Goal: Task Accomplishment & Management: Manage account settings

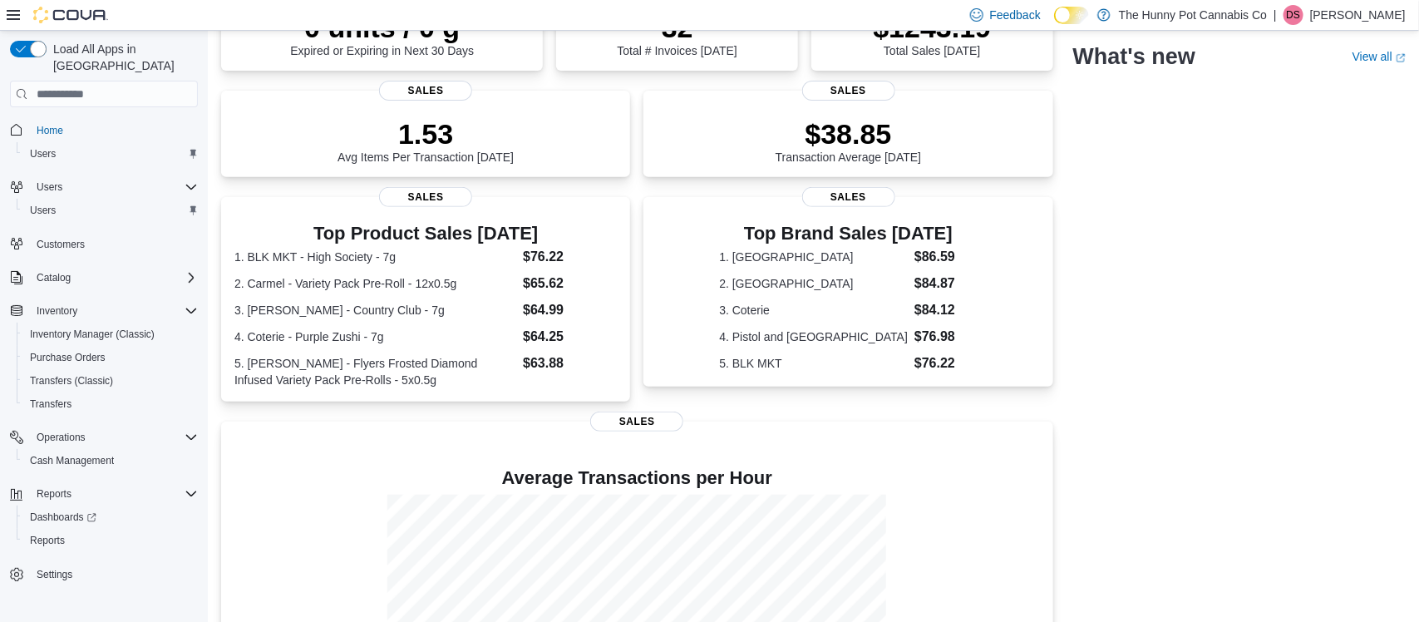
scroll to position [329, 0]
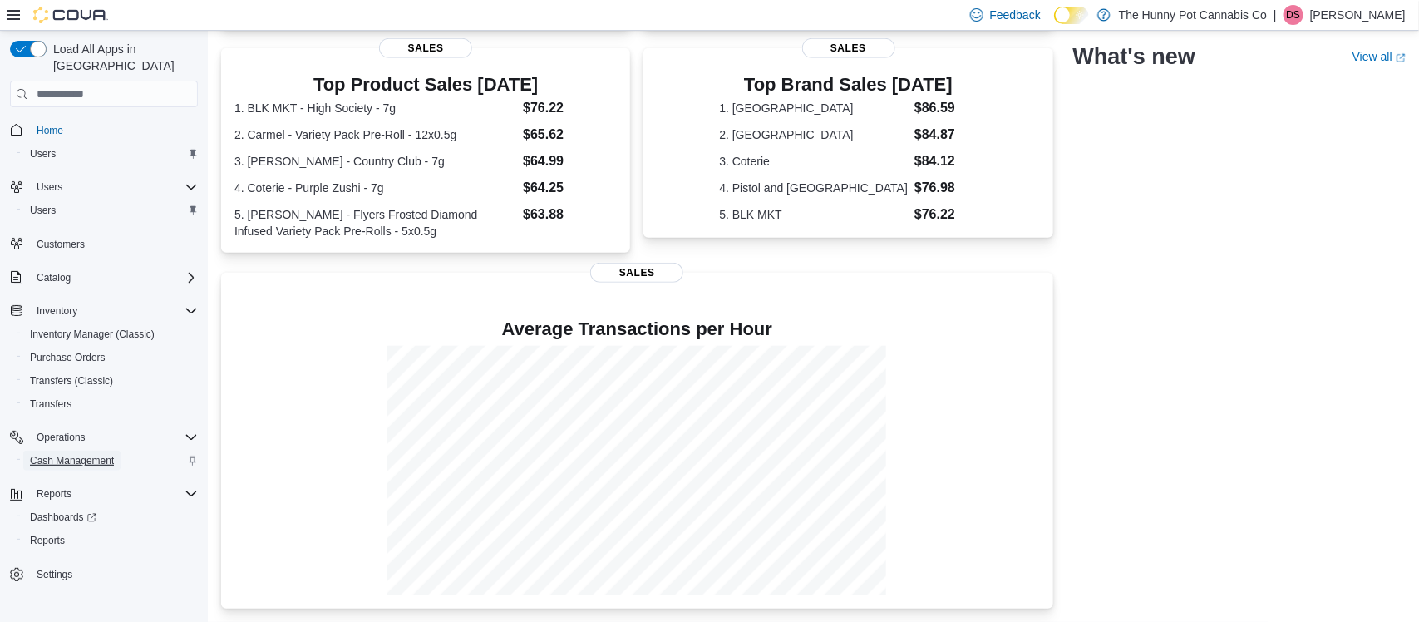
click at [91, 451] on span "Cash Management" at bounding box center [72, 461] width 84 height 20
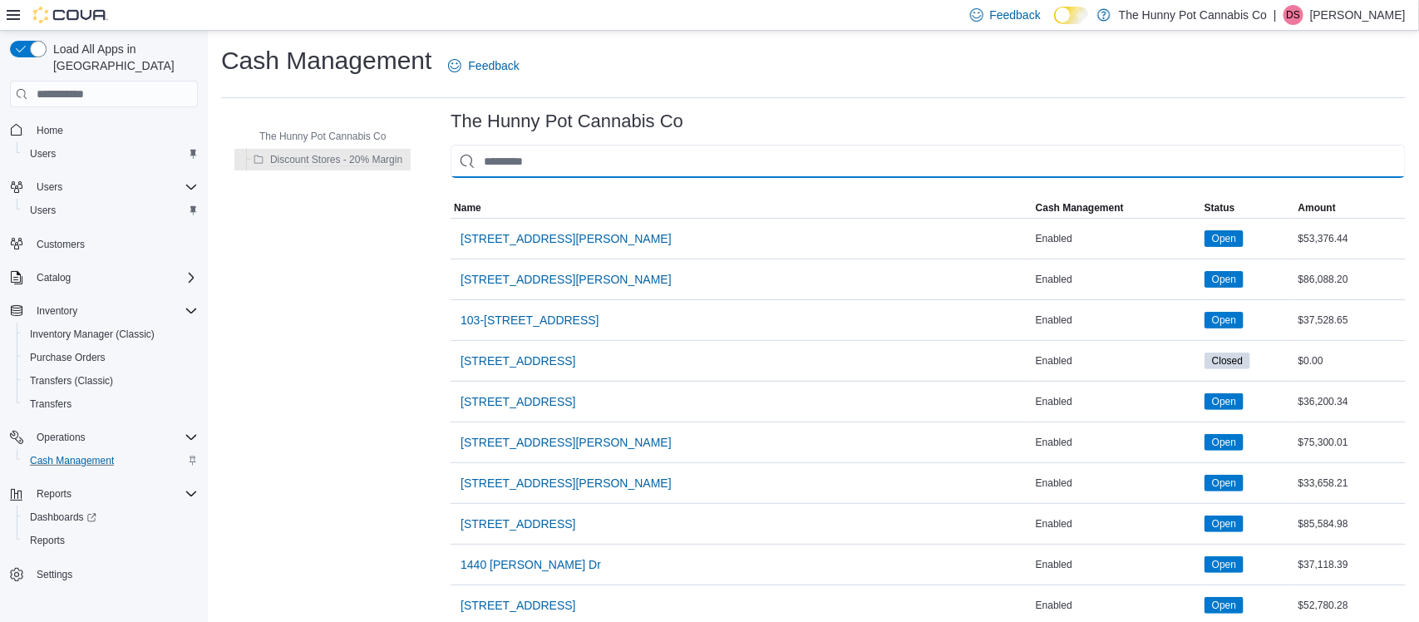
click at [658, 173] on input "This is a search bar. As you type, the results lower in the page will automatic…" at bounding box center [928, 161] width 955 height 33
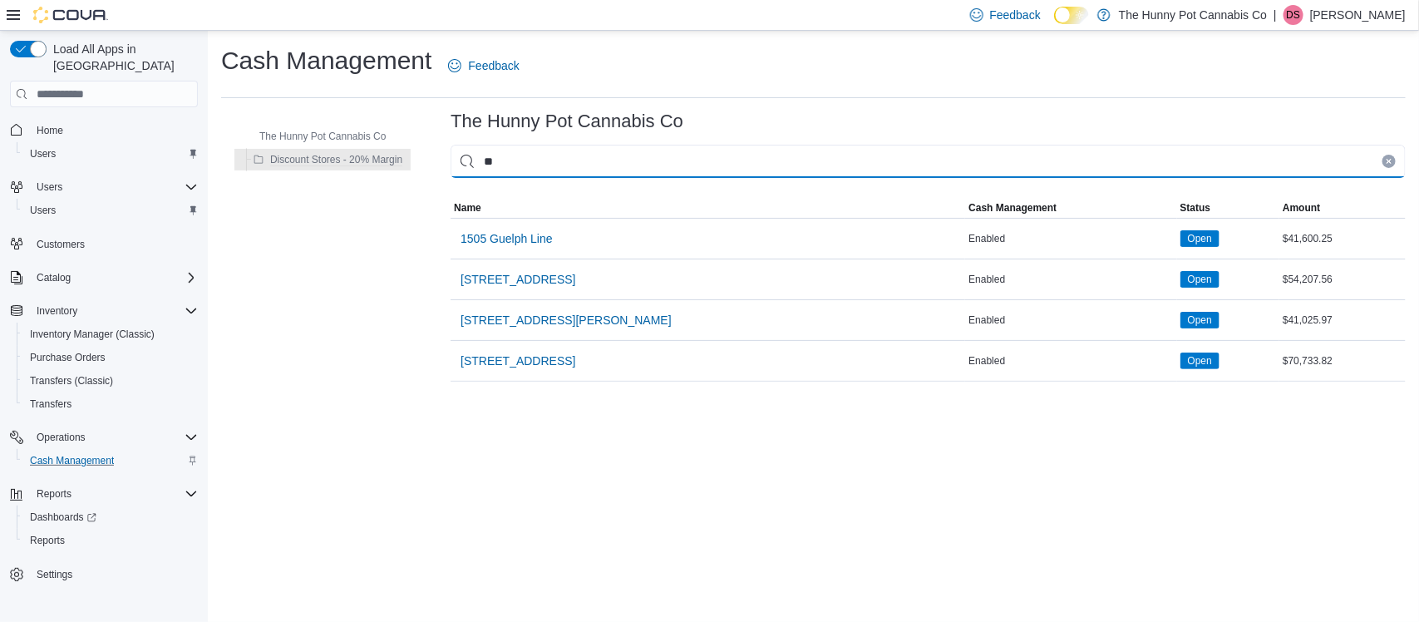
type input "***"
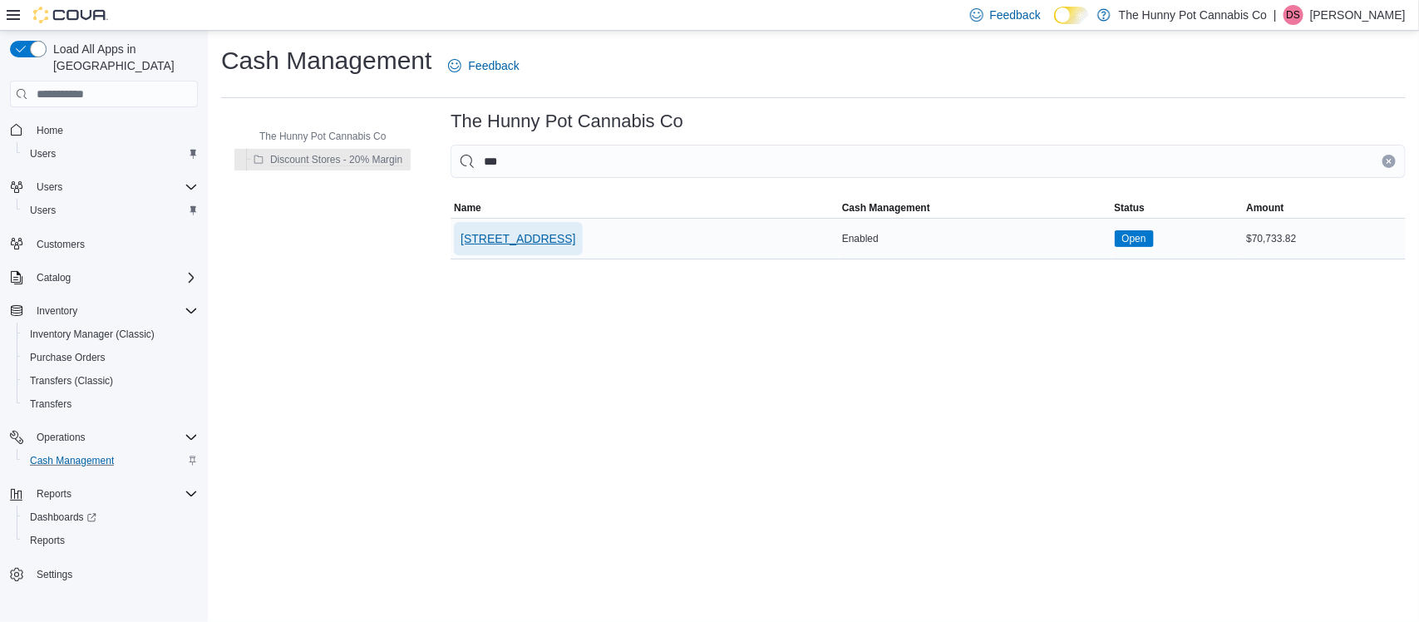
click at [513, 244] on span "[STREET_ADDRESS]" at bounding box center [518, 238] width 115 height 17
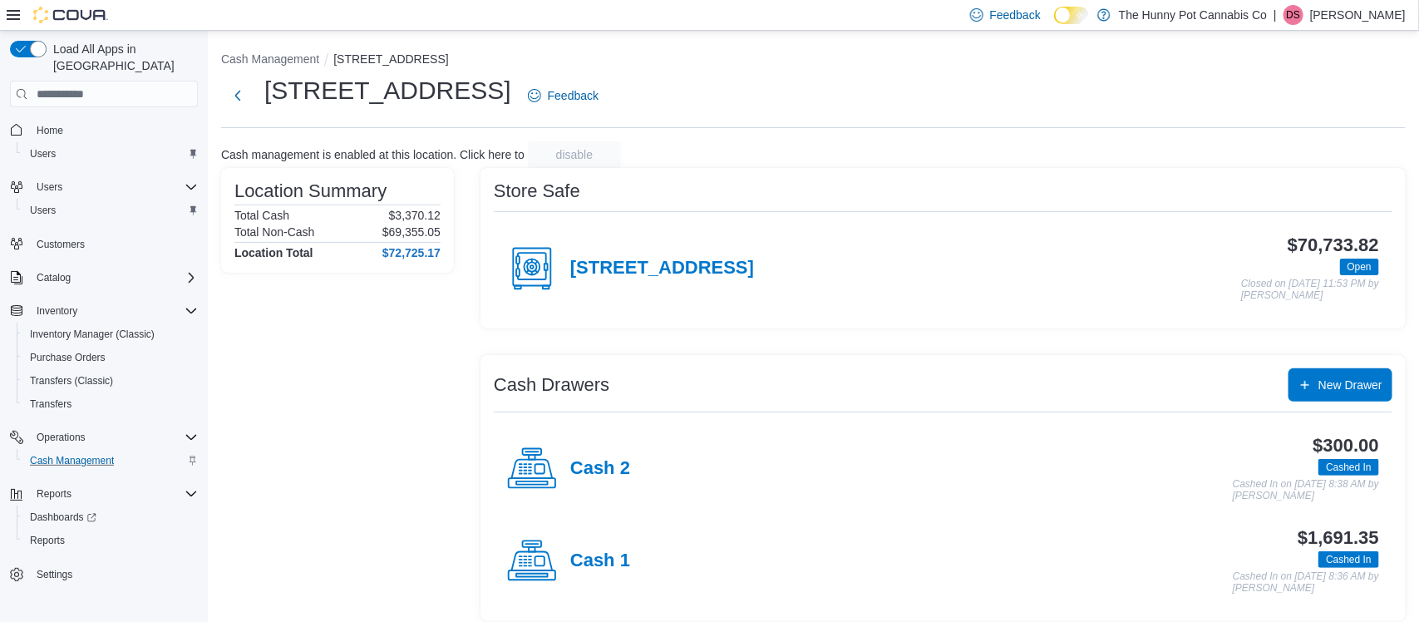
click at [565, 579] on div "Cash 1" at bounding box center [568, 561] width 123 height 50
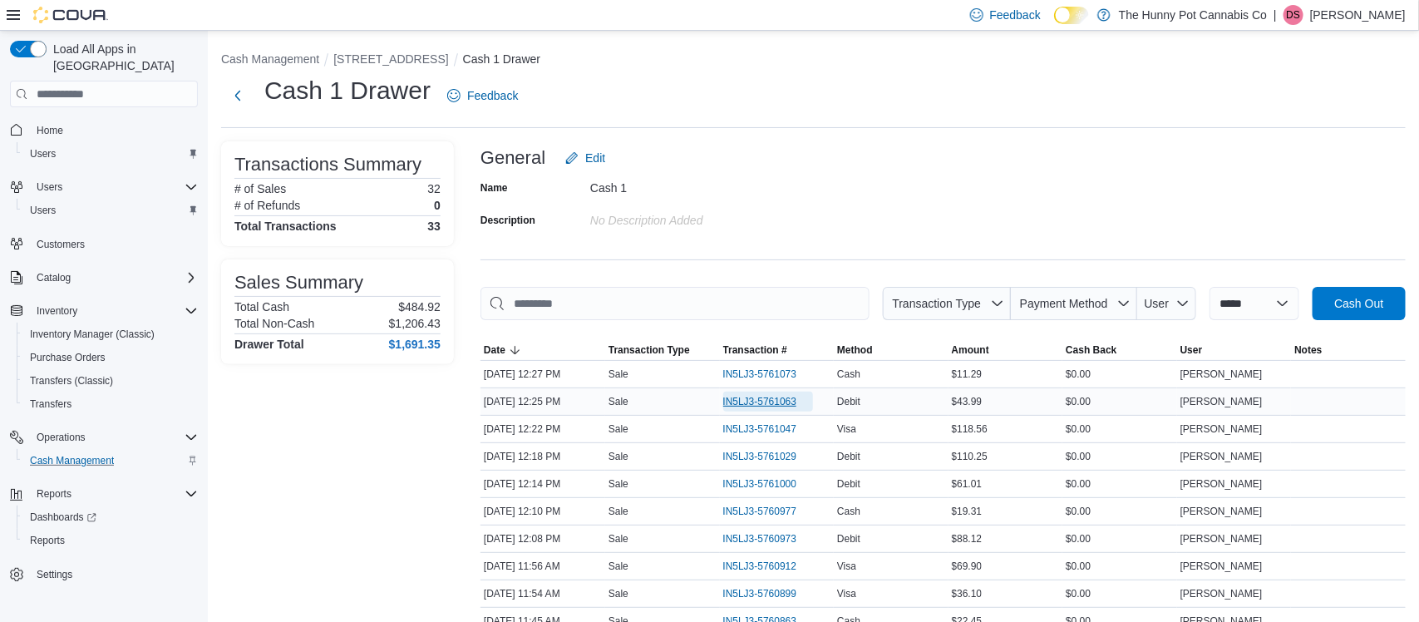
click at [762, 399] on span "IN5LJ3-5761063" at bounding box center [760, 401] width 74 height 13
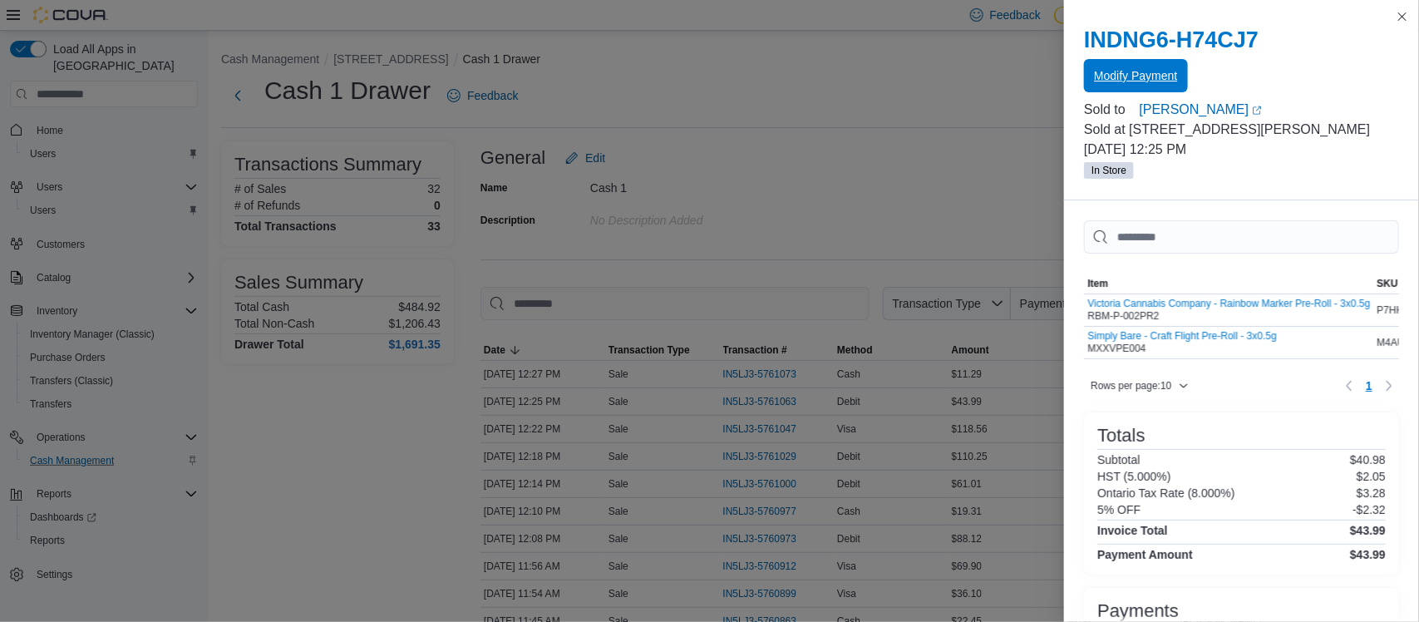
click at [1132, 62] on span "Modify Payment" at bounding box center [1135, 75] width 83 height 33
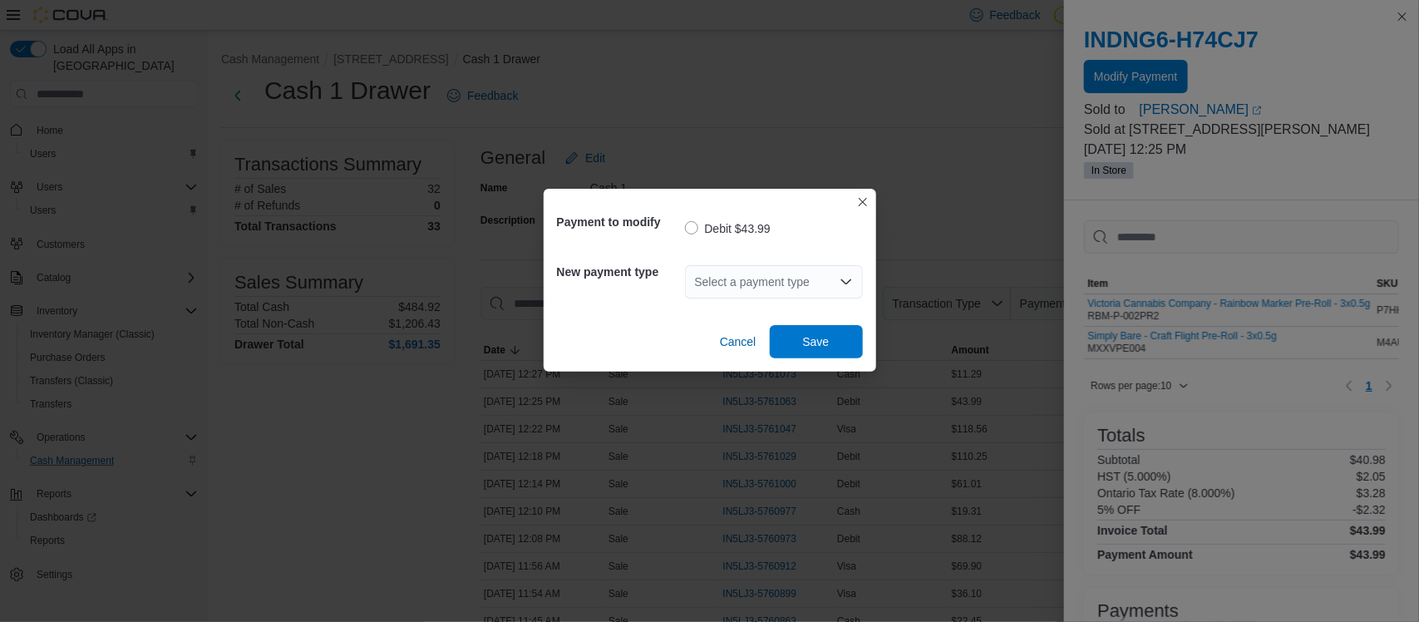
click at [780, 286] on div "Select a payment type" at bounding box center [774, 281] width 178 height 33
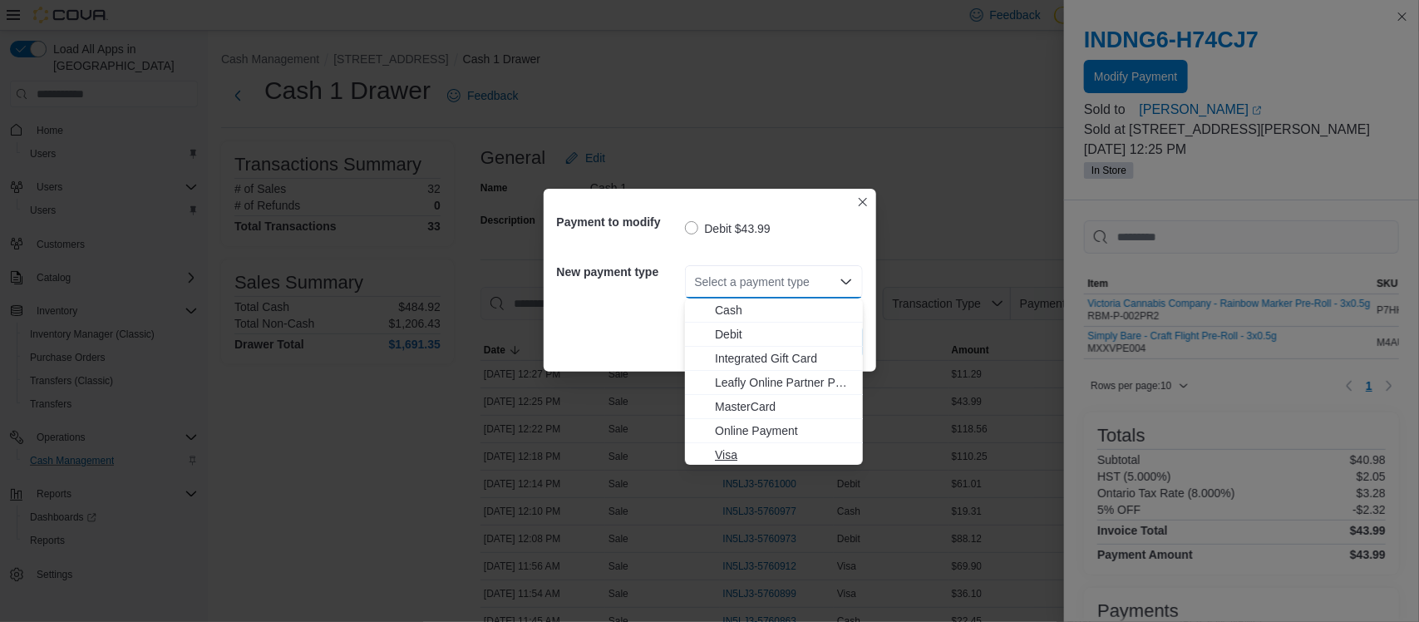
click at [751, 449] on span "Visa" at bounding box center [784, 454] width 138 height 17
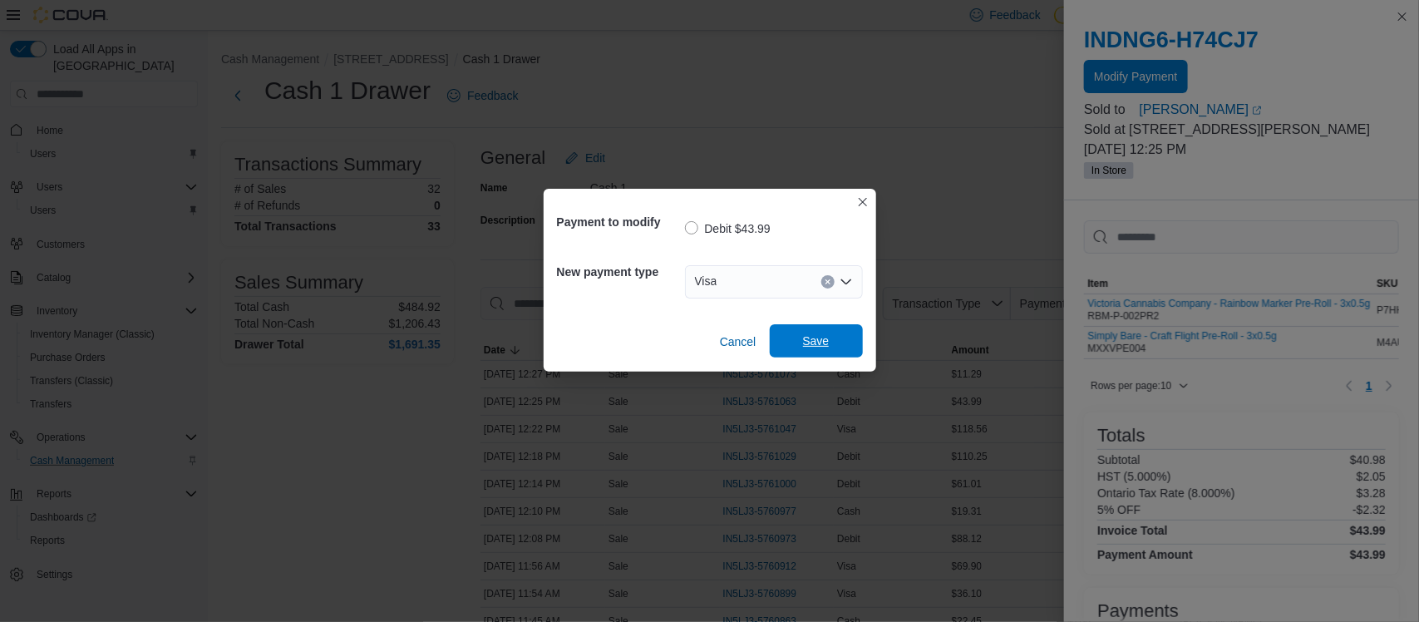
click at [834, 355] on span "Save" at bounding box center [816, 340] width 73 height 33
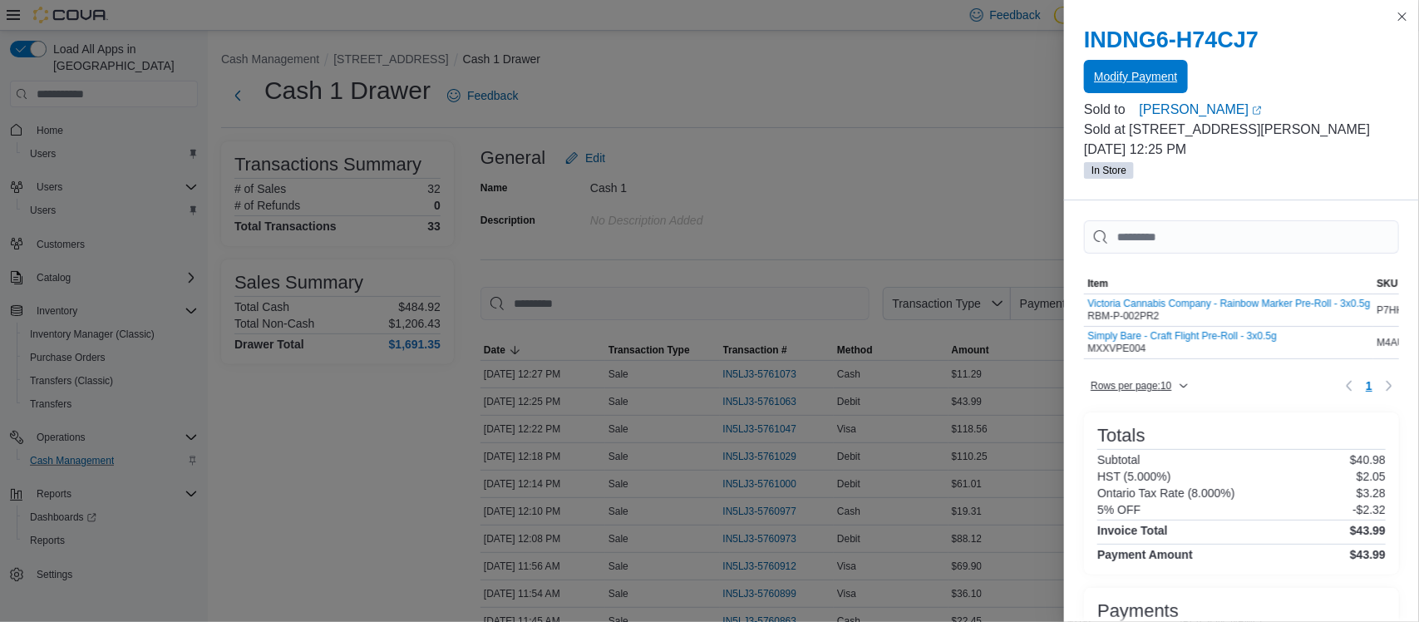
scroll to position [127, 0]
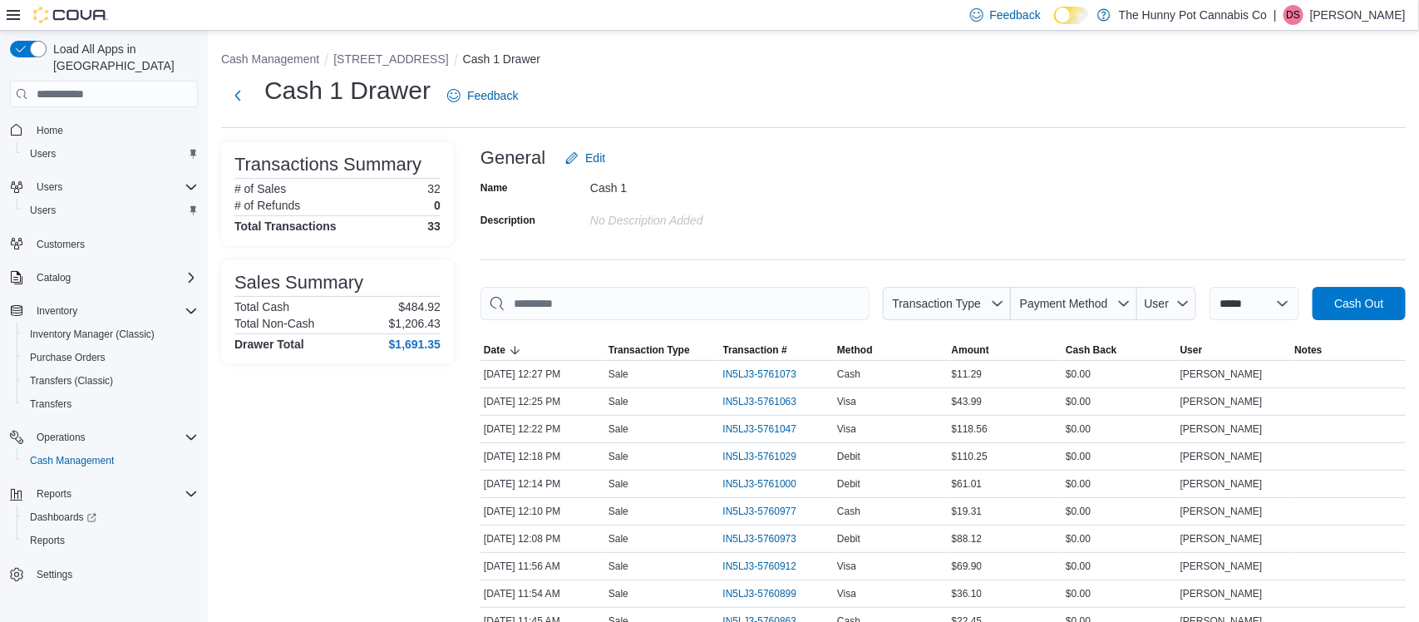
click at [85, 119] on span "Home" at bounding box center [114, 129] width 168 height 21
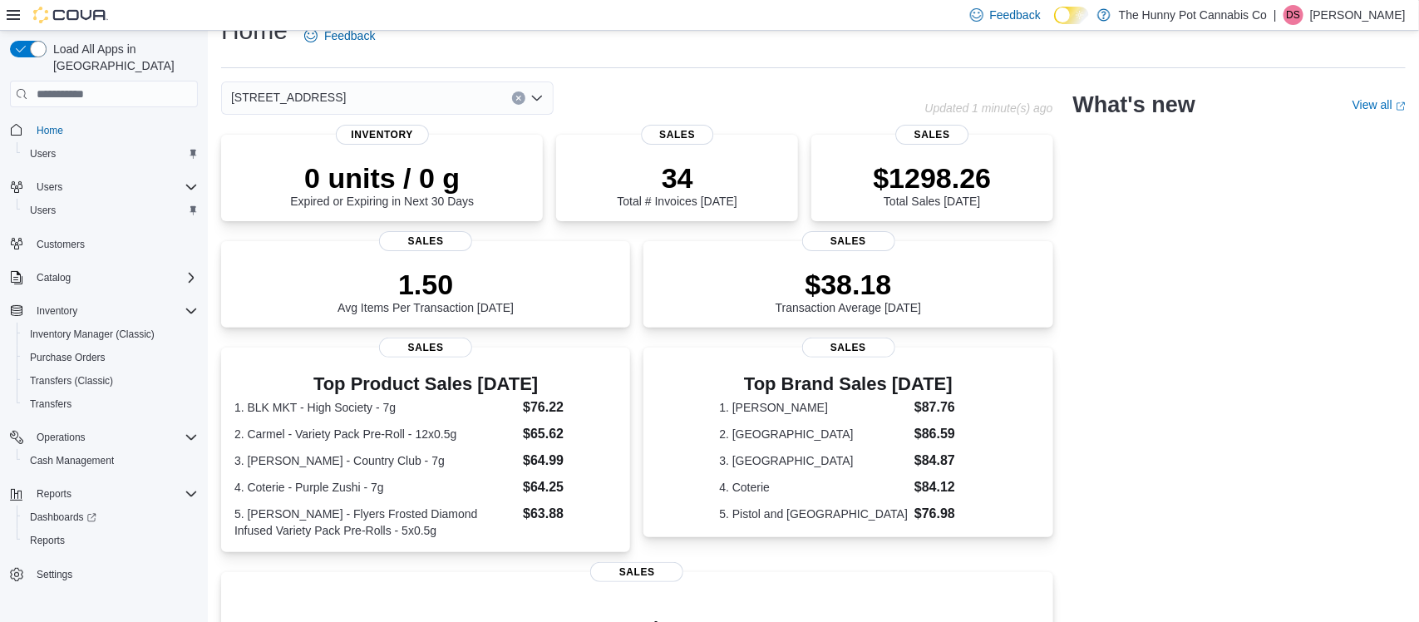
scroll to position [33, 0]
